Goal: Transaction & Acquisition: Purchase product/service

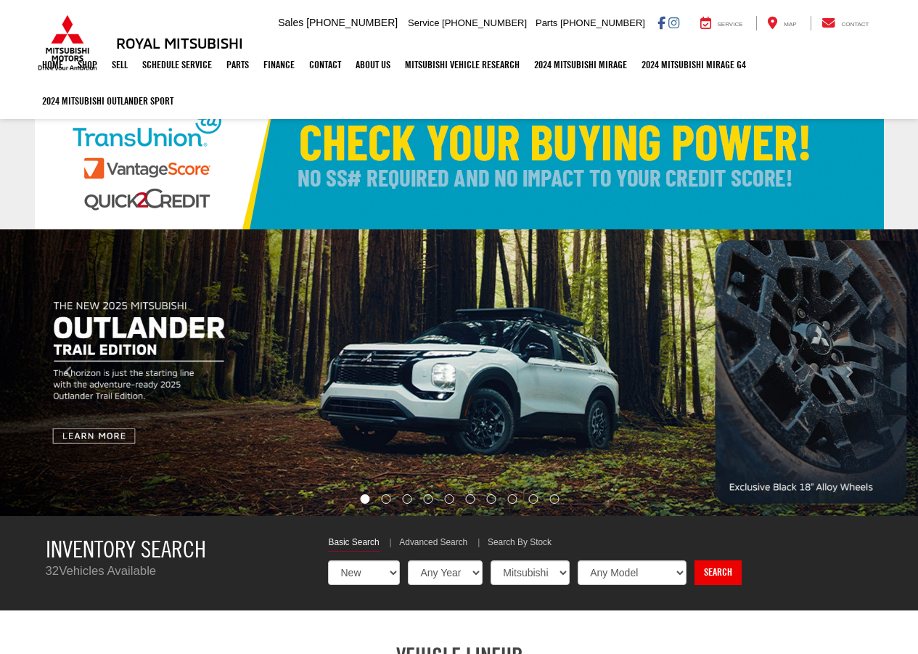
select select "Mitsubishi"
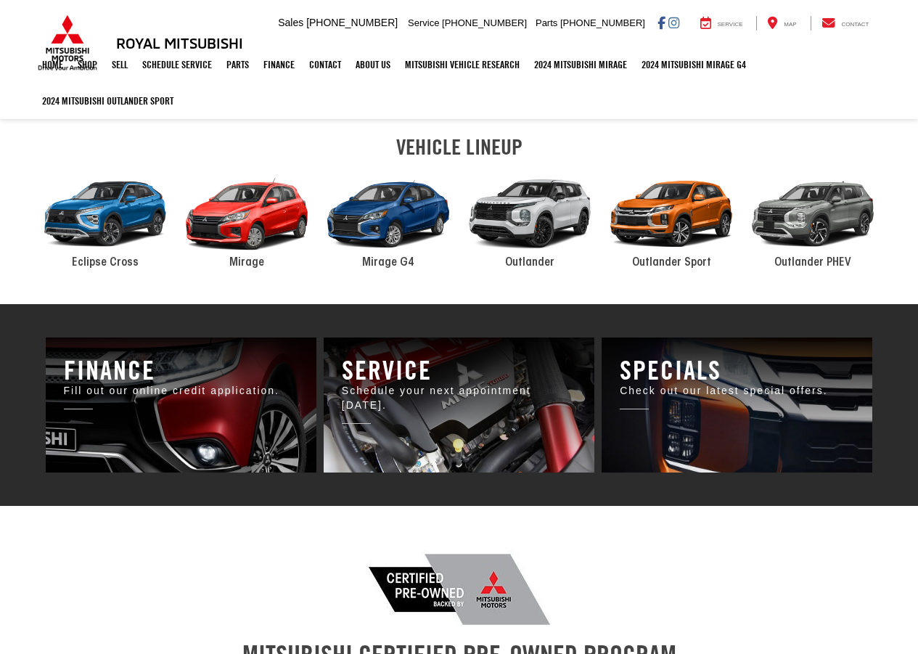
click at [252, 264] on span "Mirage" at bounding box center [246, 263] width 35 height 12
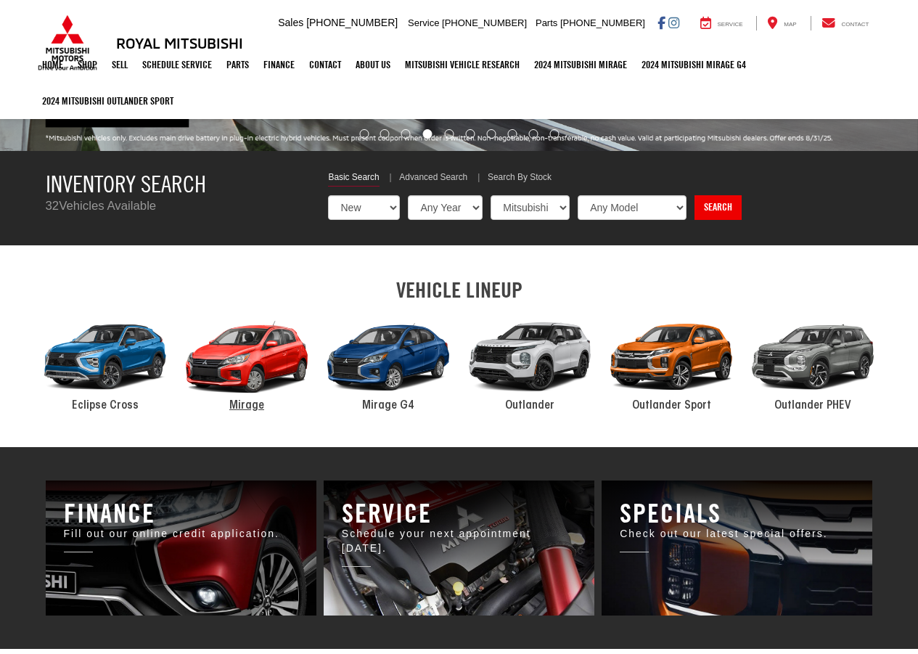
scroll to position [353, 0]
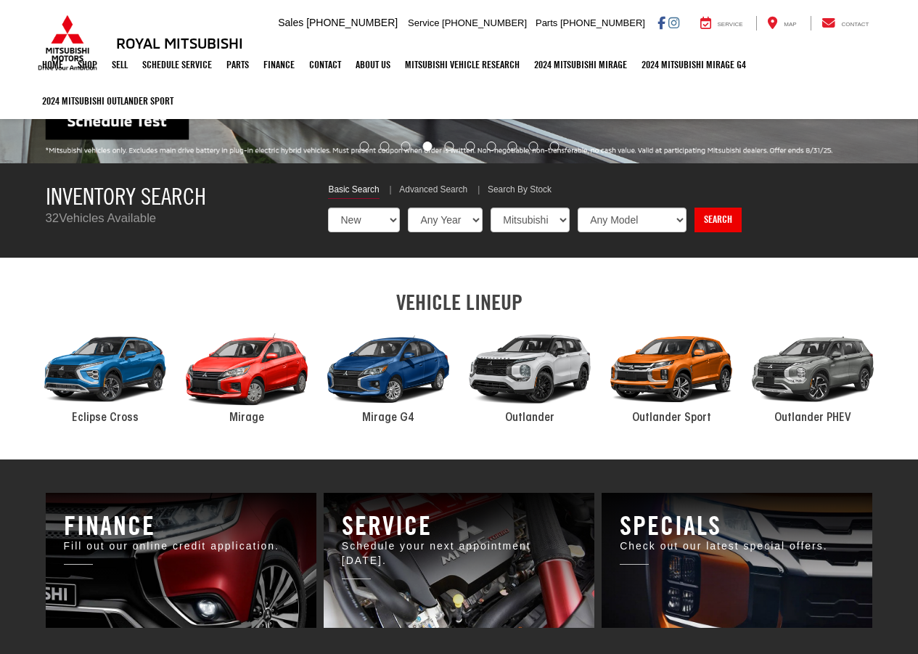
click at [242, 360] on div "2024 Mitsubishi Mirage" at bounding box center [247, 370] width 142 height 96
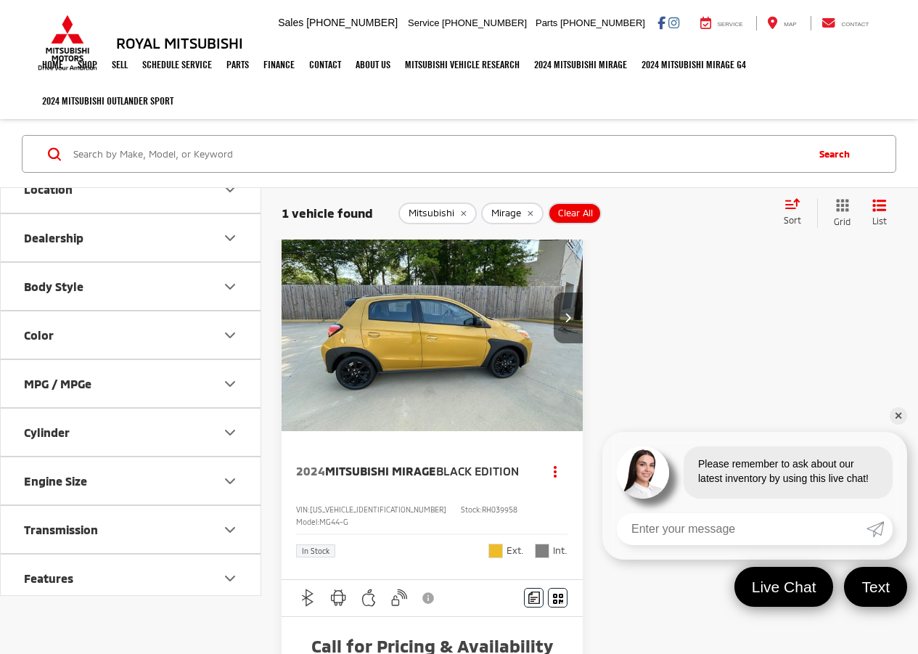
click at [578, 315] on button "Next image" at bounding box center [568, 318] width 29 height 51
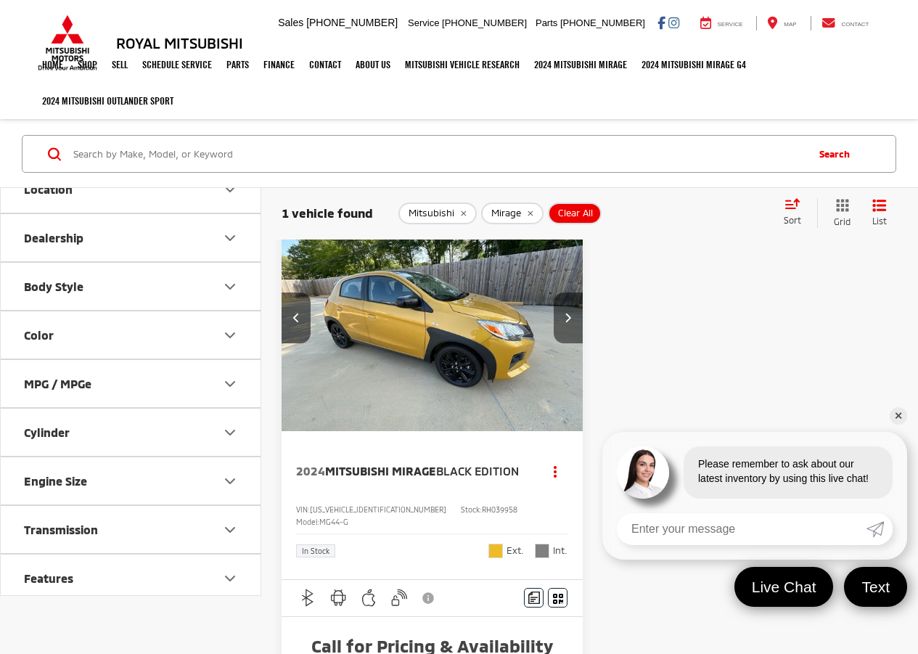
click at [576, 314] on button "Next image" at bounding box center [568, 318] width 29 height 51
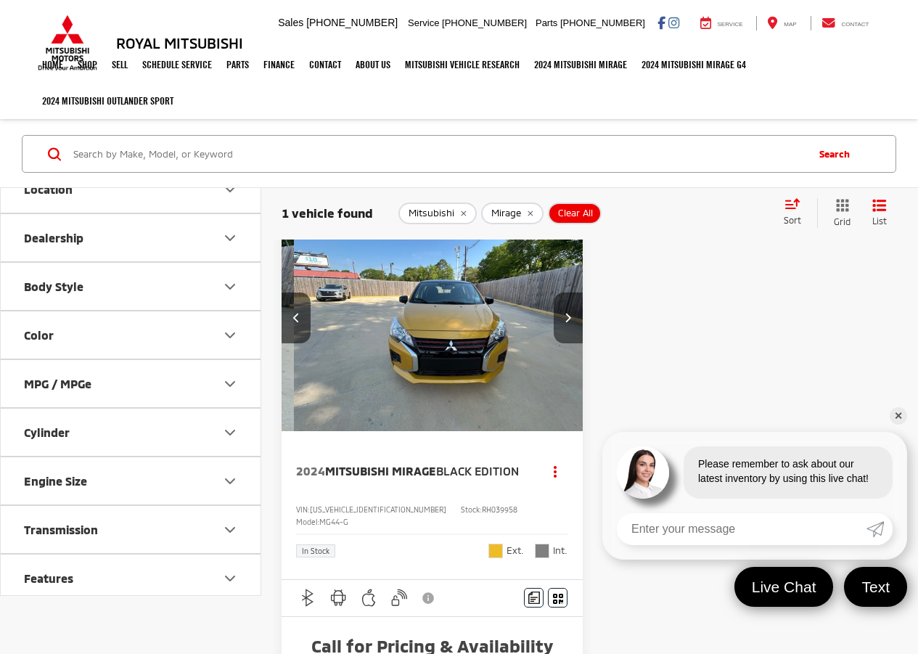
scroll to position [0, 606]
